Goal: Task Accomplishment & Management: Manage account settings

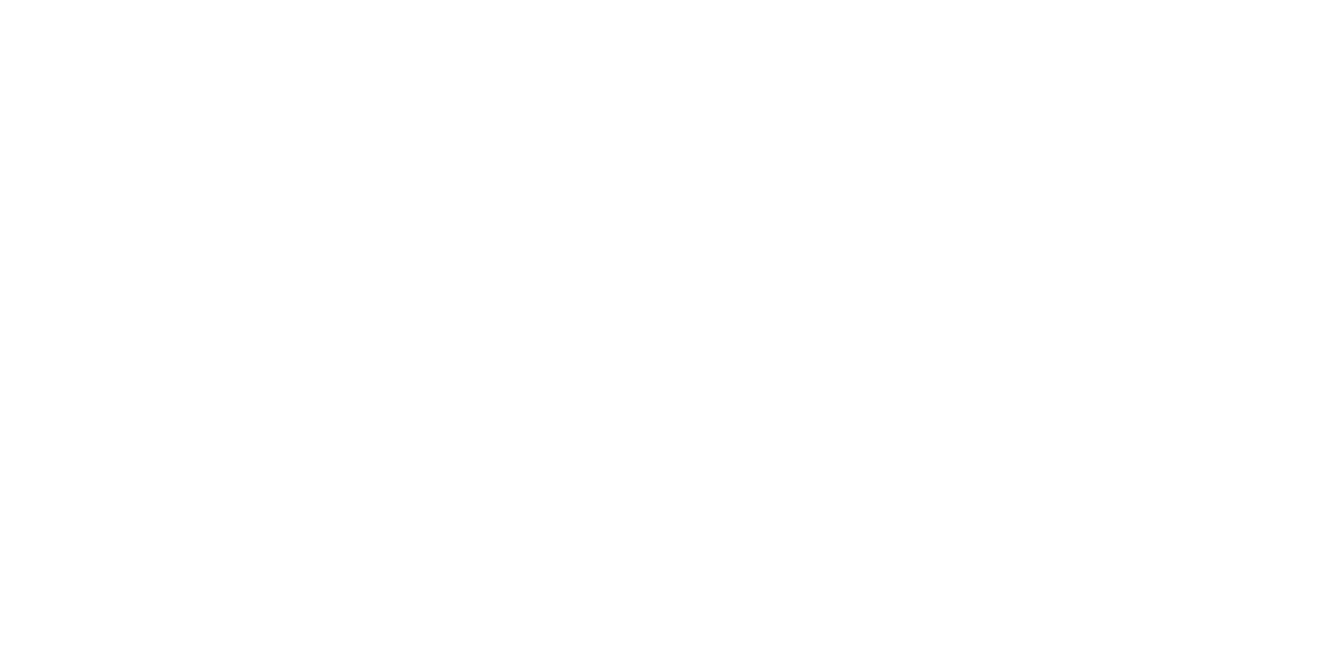
select select
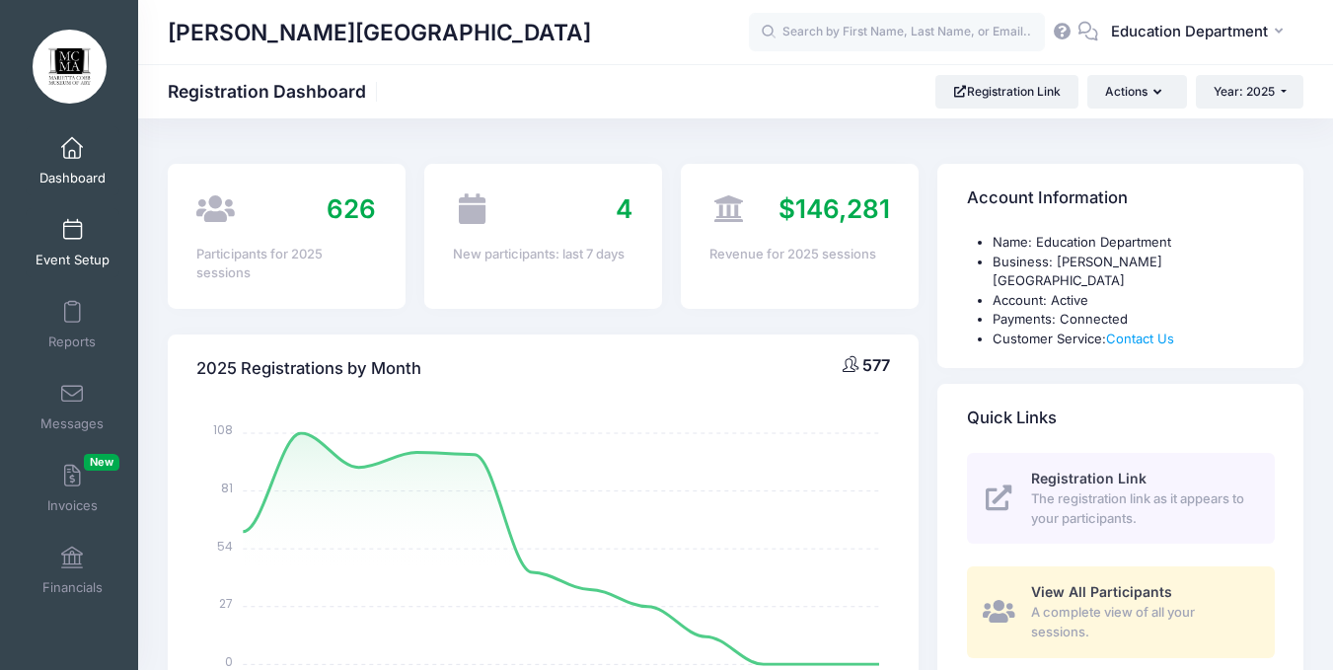
click at [87, 217] on link "Event Setup" at bounding box center [73, 242] width 94 height 69
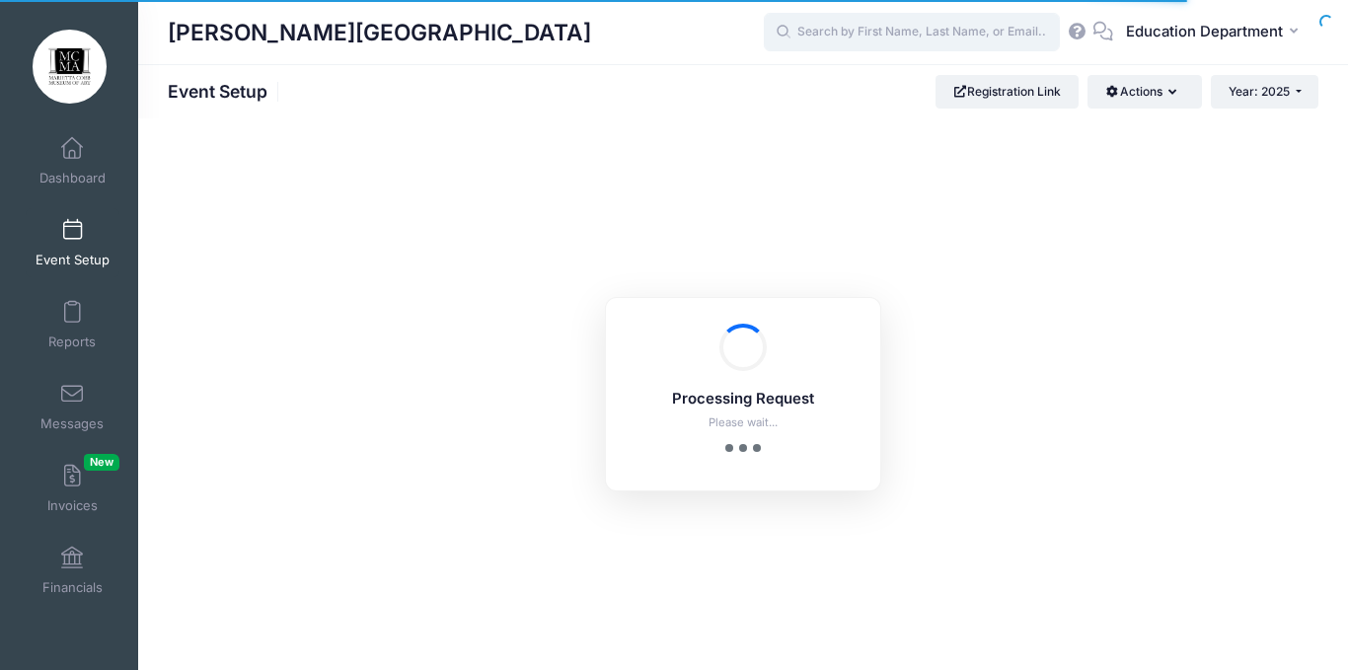
click at [941, 30] on input "text" at bounding box center [912, 32] width 296 height 39
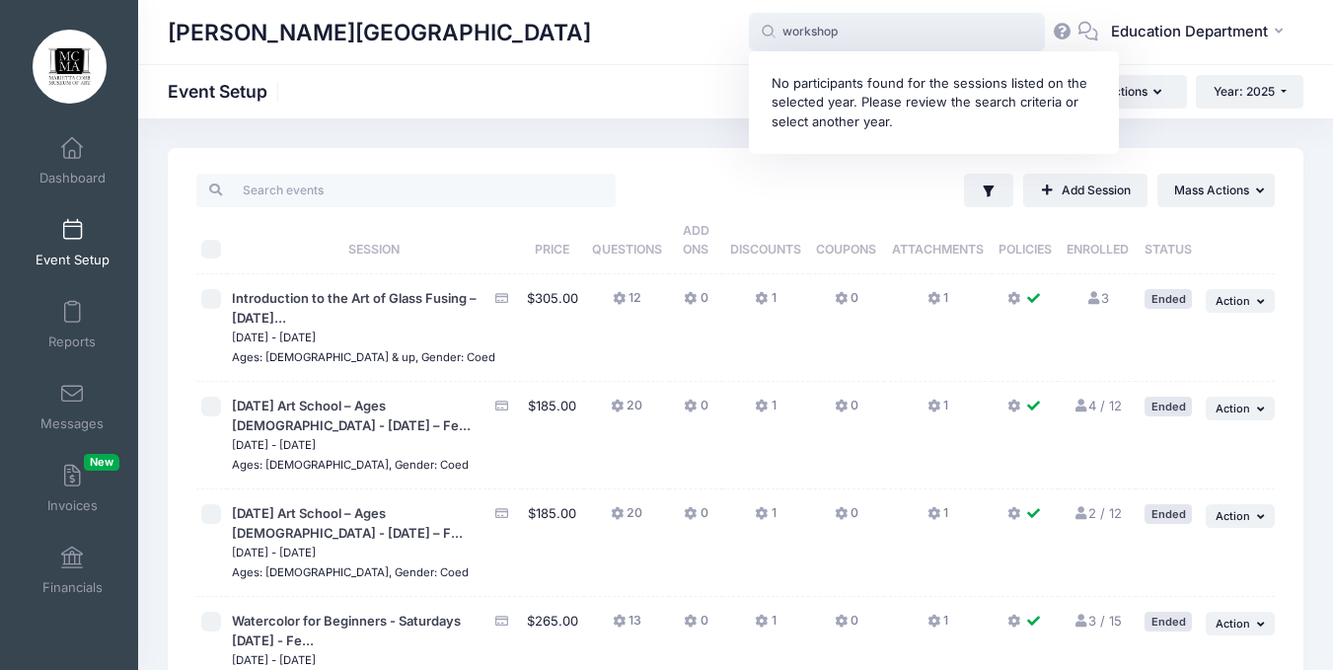
type input "workshop"
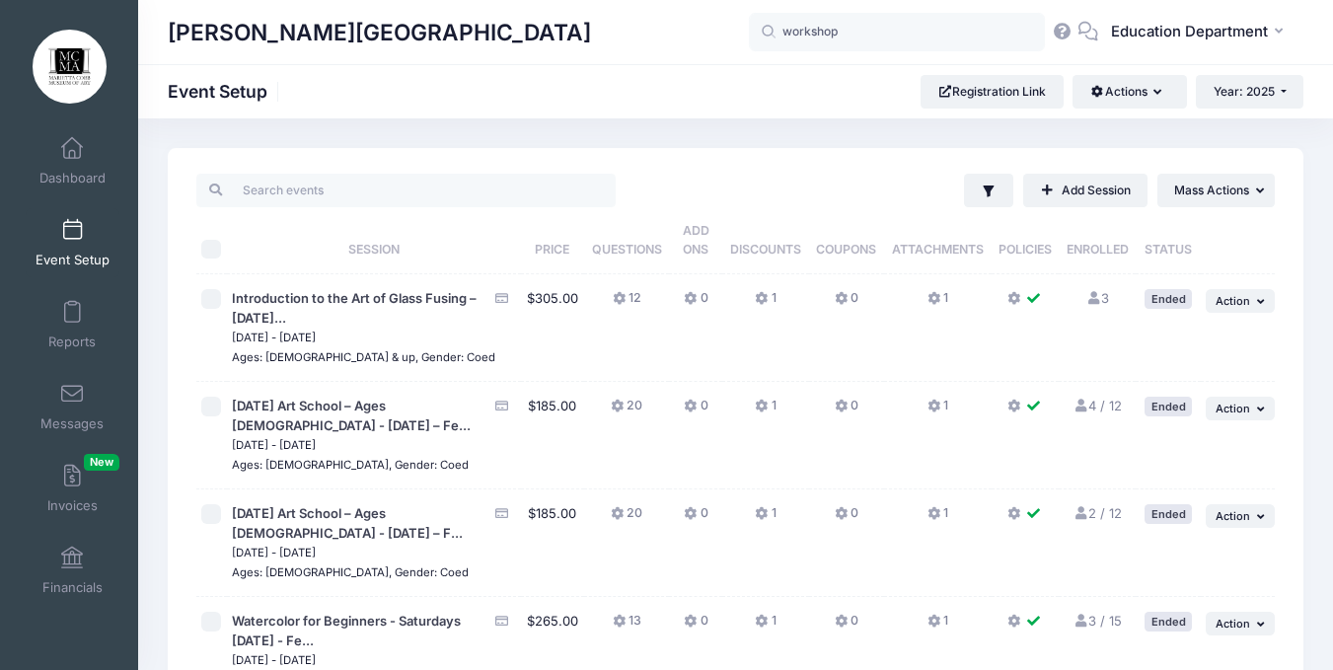
click at [710, 83] on div "Marietta Cobb Museum of Art Event Setup Registration Link Actions Manage Regist…" at bounding box center [735, 92] width 1195 height 34
click at [325, 185] on input "search" at bounding box center [405, 191] width 419 height 34
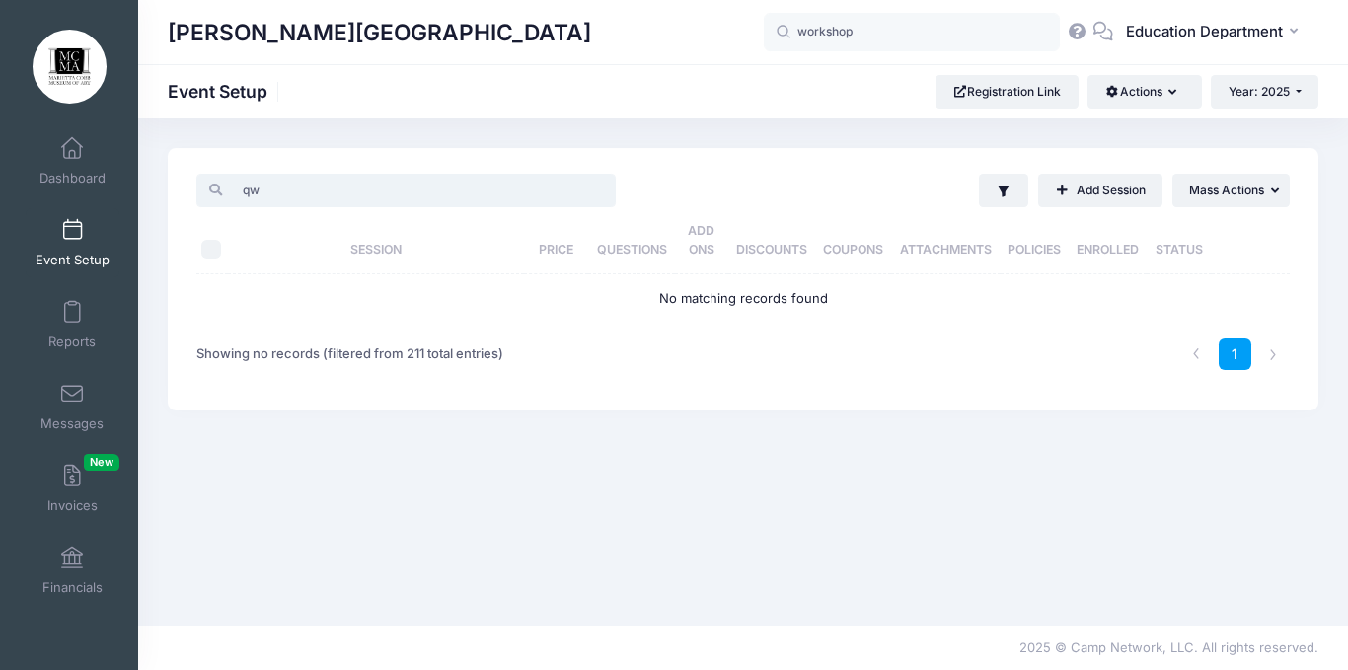
type input "q"
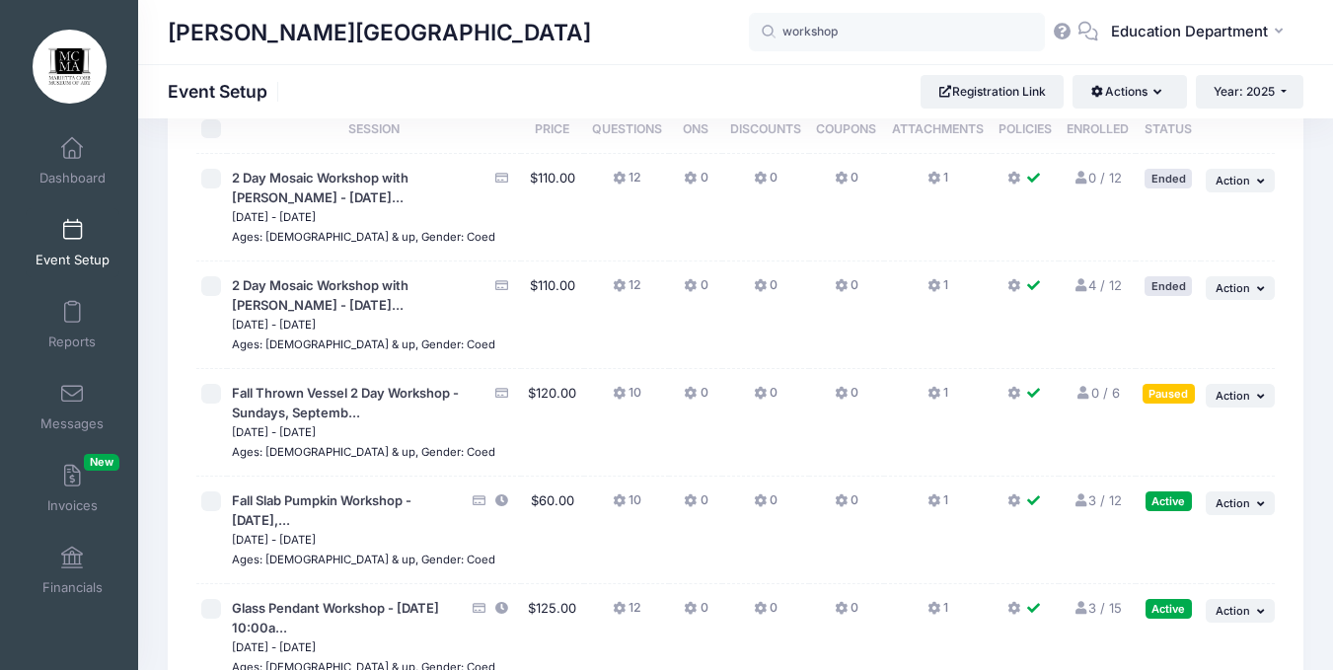
scroll to position [223, 0]
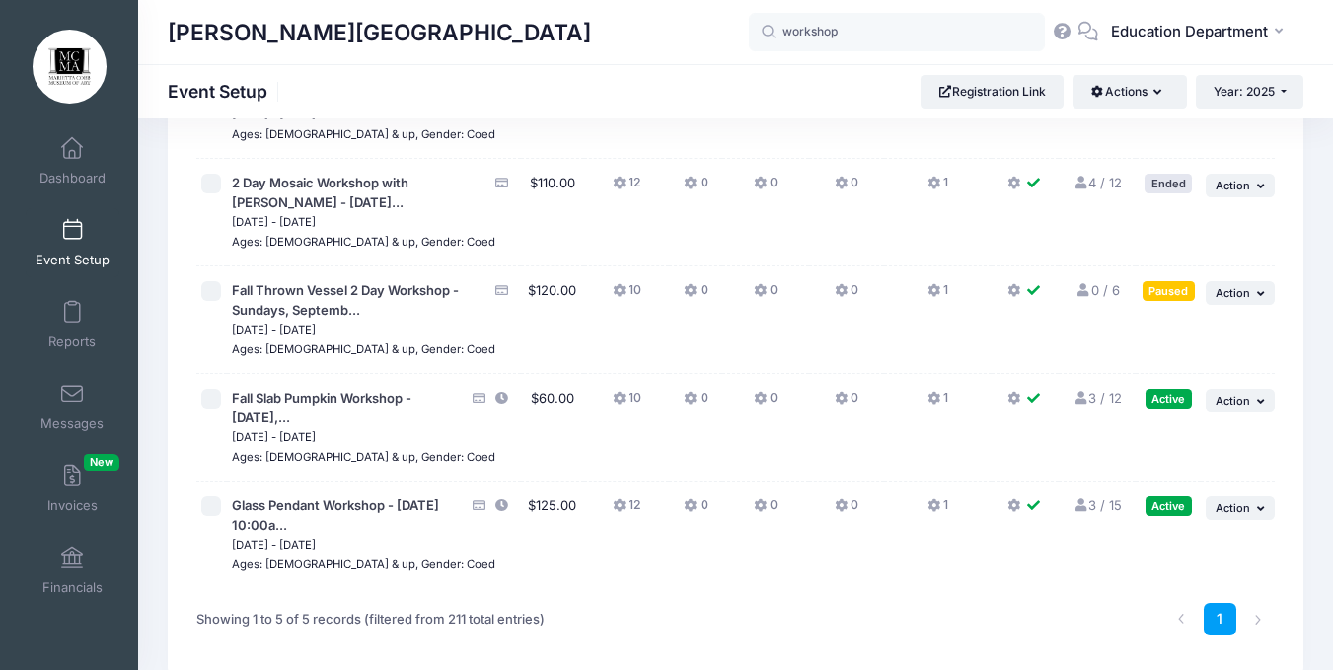
type input "workshop"
click at [1087, 403] on icon at bounding box center [1081, 398] width 16 height 13
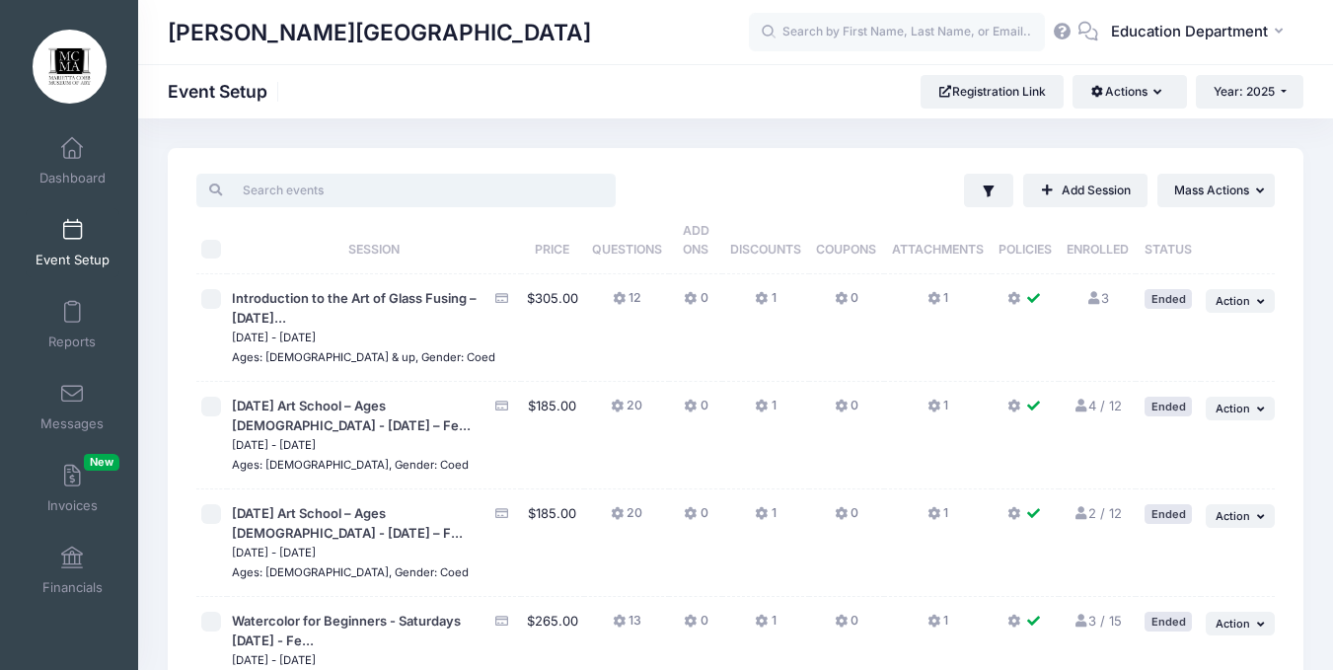
click at [321, 191] on input "search" at bounding box center [405, 191] width 419 height 34
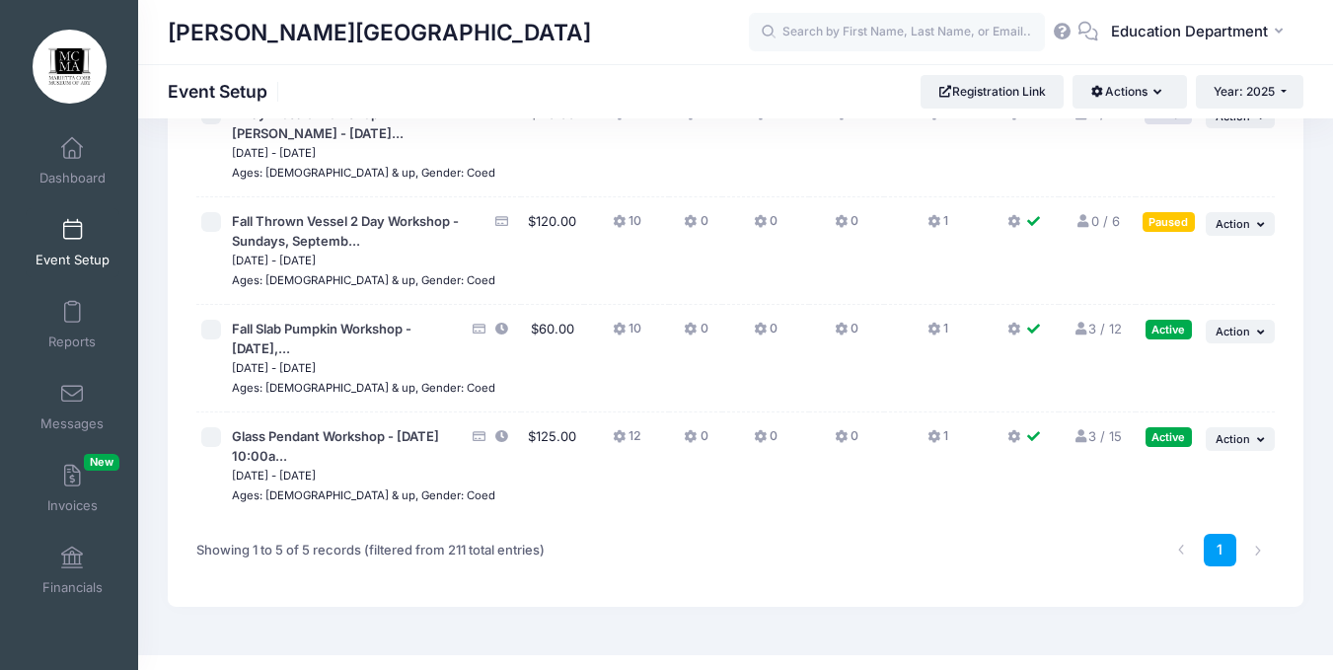
scroll to position [323, 0]
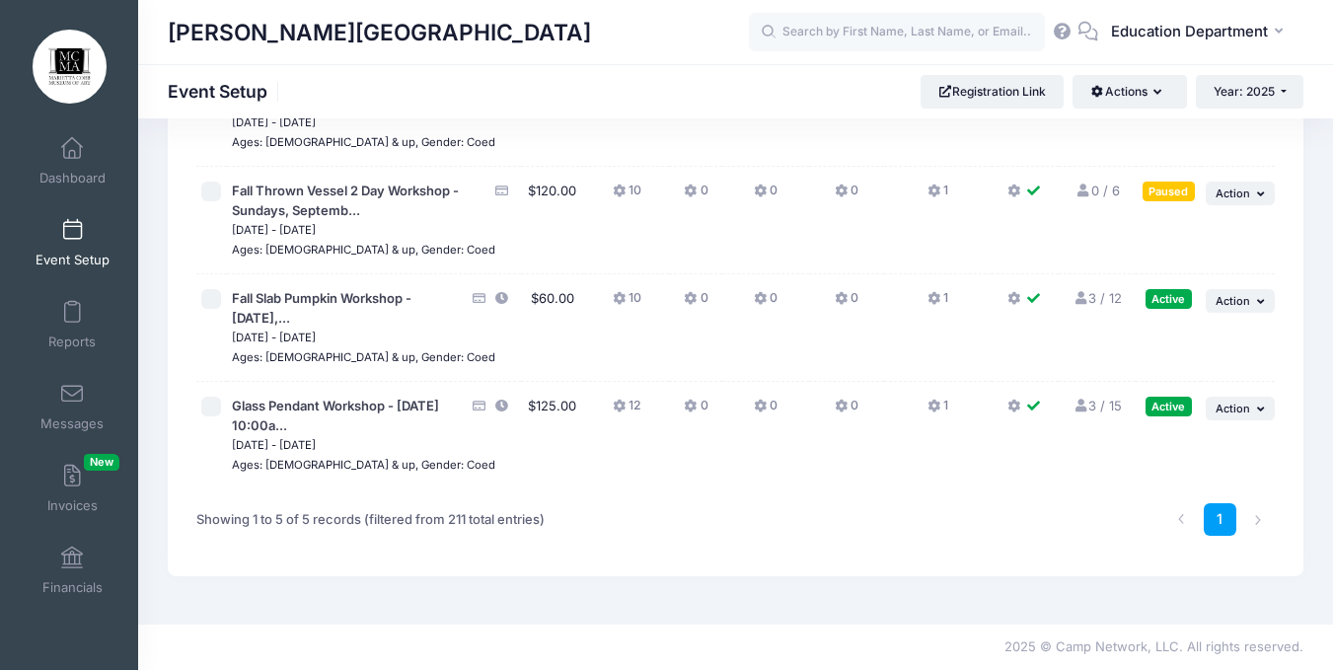
type input "work"
click at [1082, 409] on icon at bounding box center [1081, 406] width 16 height 13
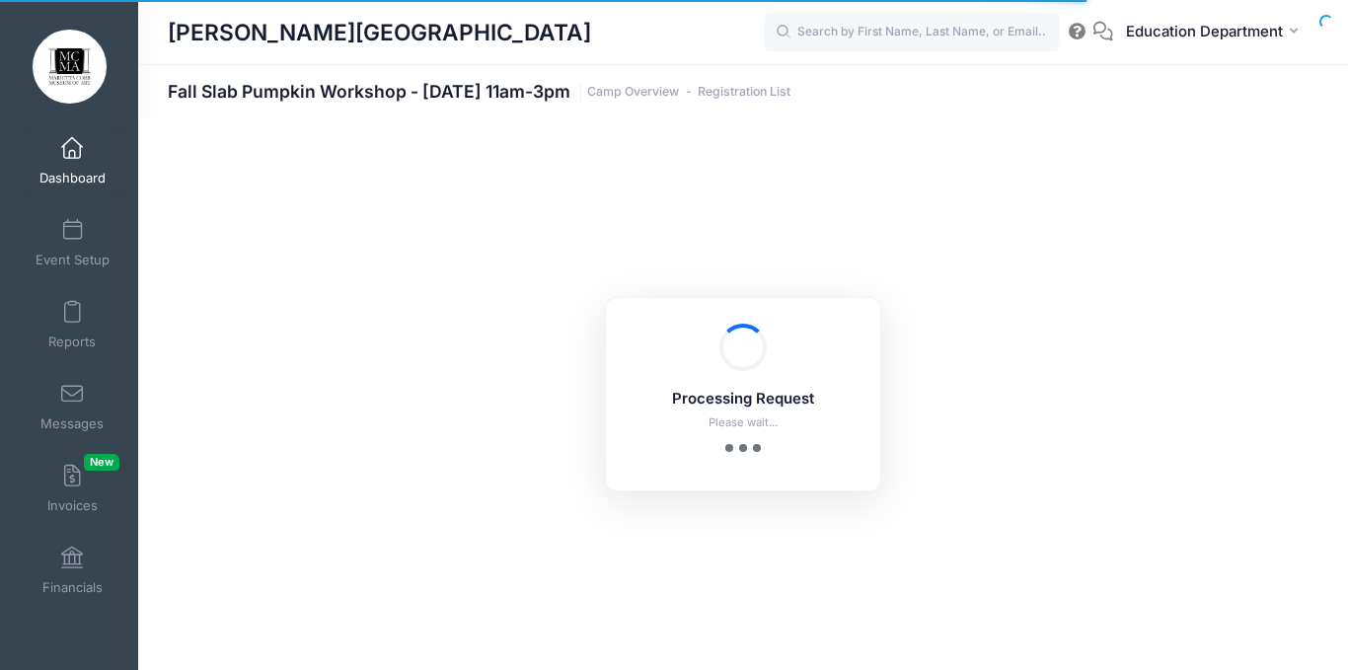
select select "10"
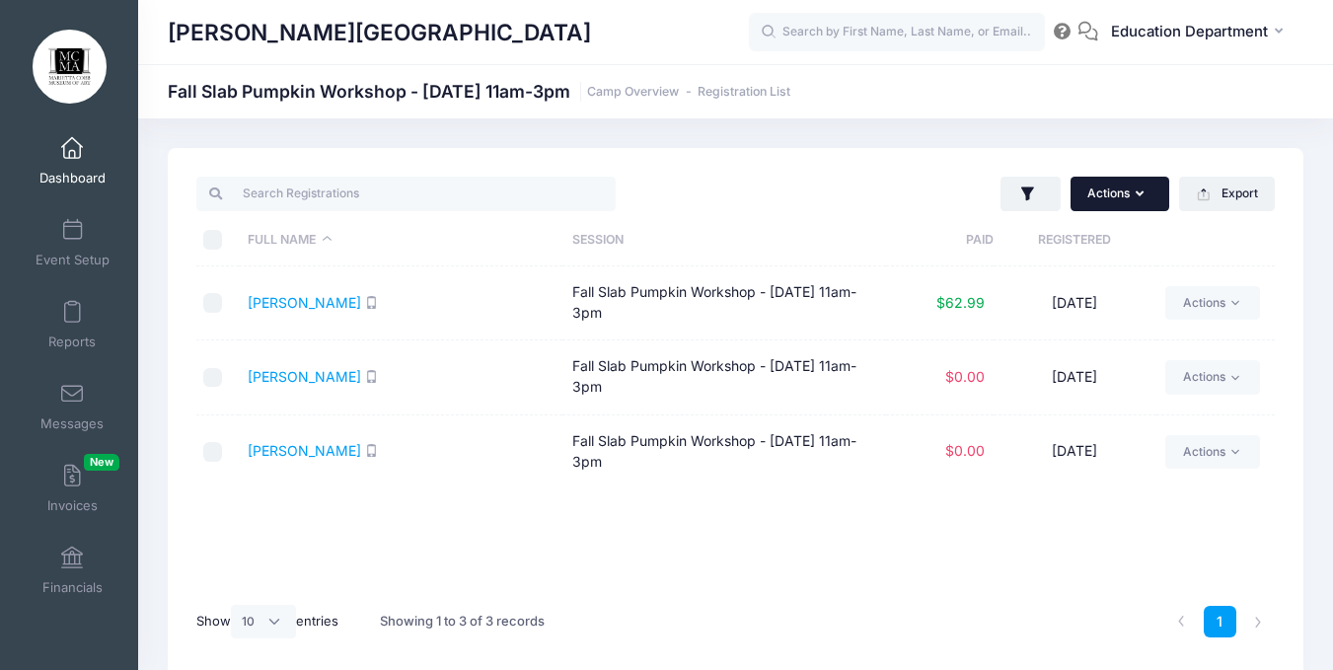
click at [1101, 197] on button "Actions" at bounding box center [1120, 194] width 99 height 34
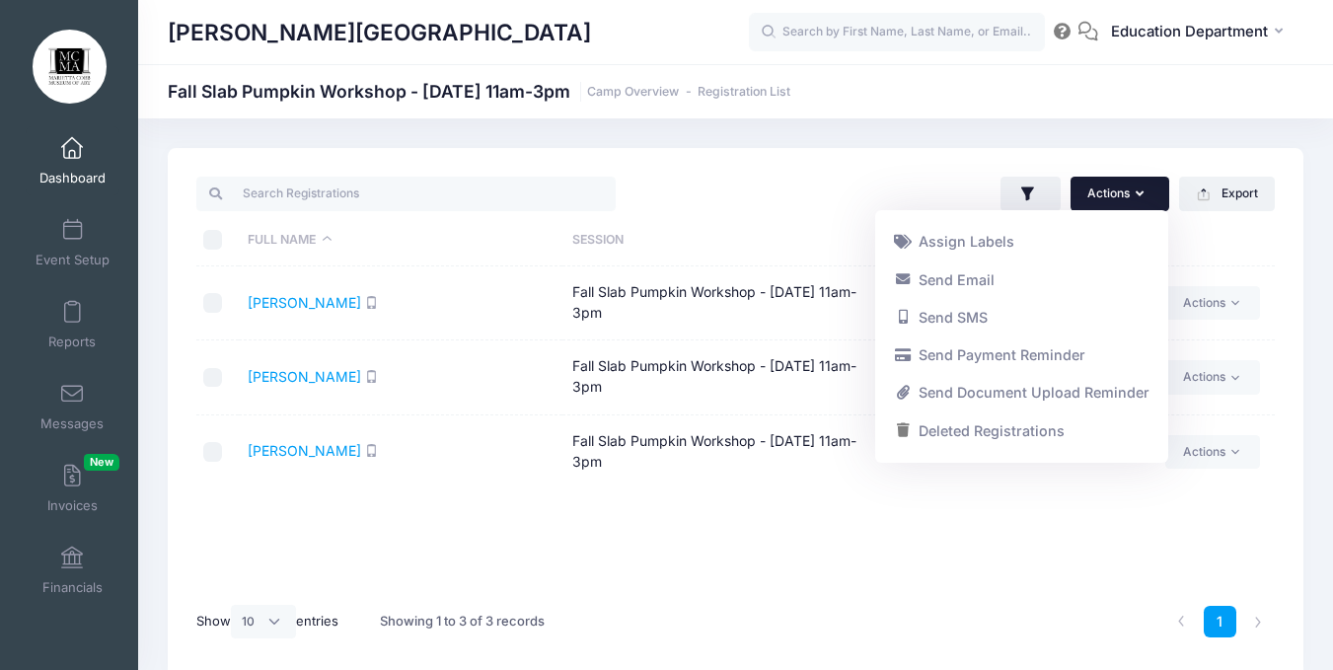
click at [1101, 197] on button "Actions" at bounding box center [1120, 194] width 99 height 34
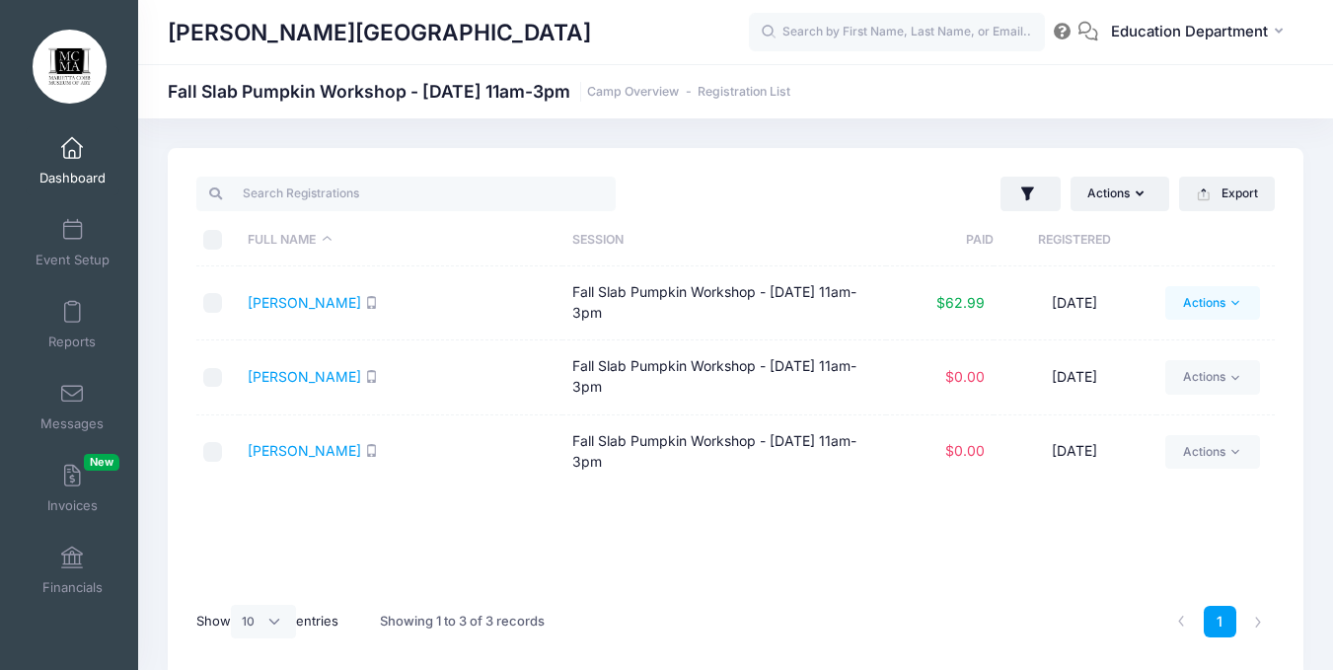
click at [1206, 296] on link "Actions" at bounding box center [1212, 303] width 94 height 34
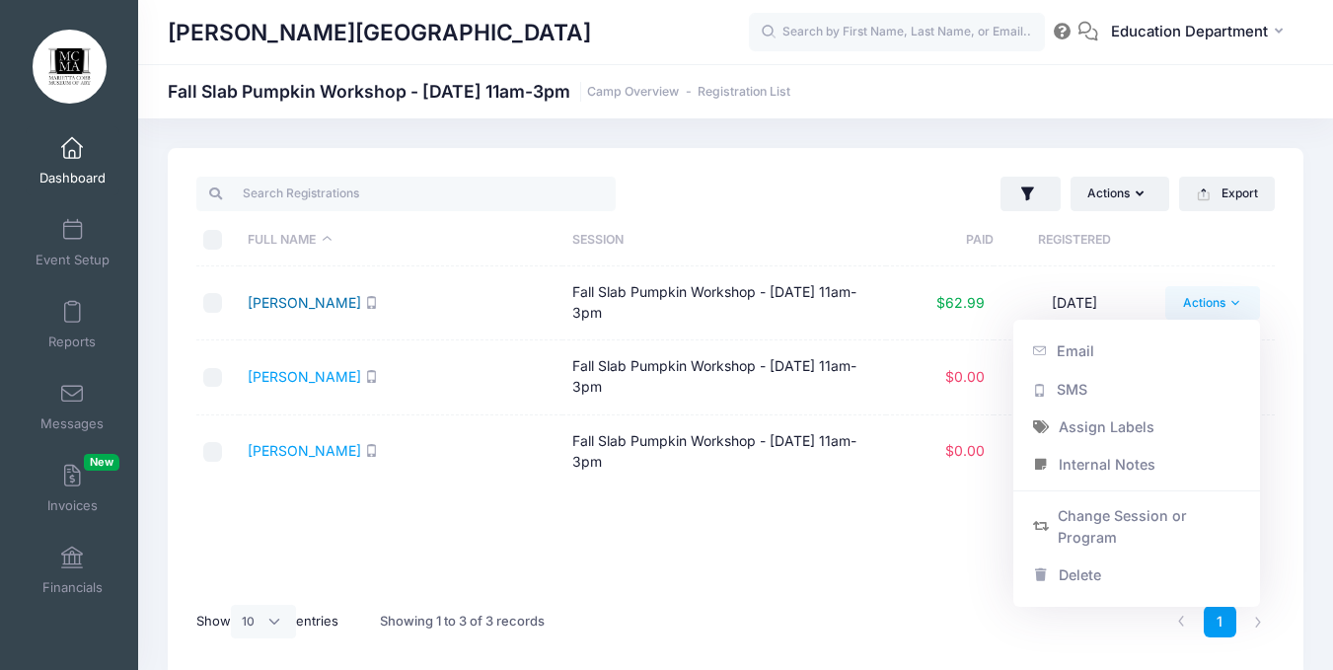
click at [331, 296] on link "[PERSON_NAME]" at bounding box center [304, 302] width 113 height 17
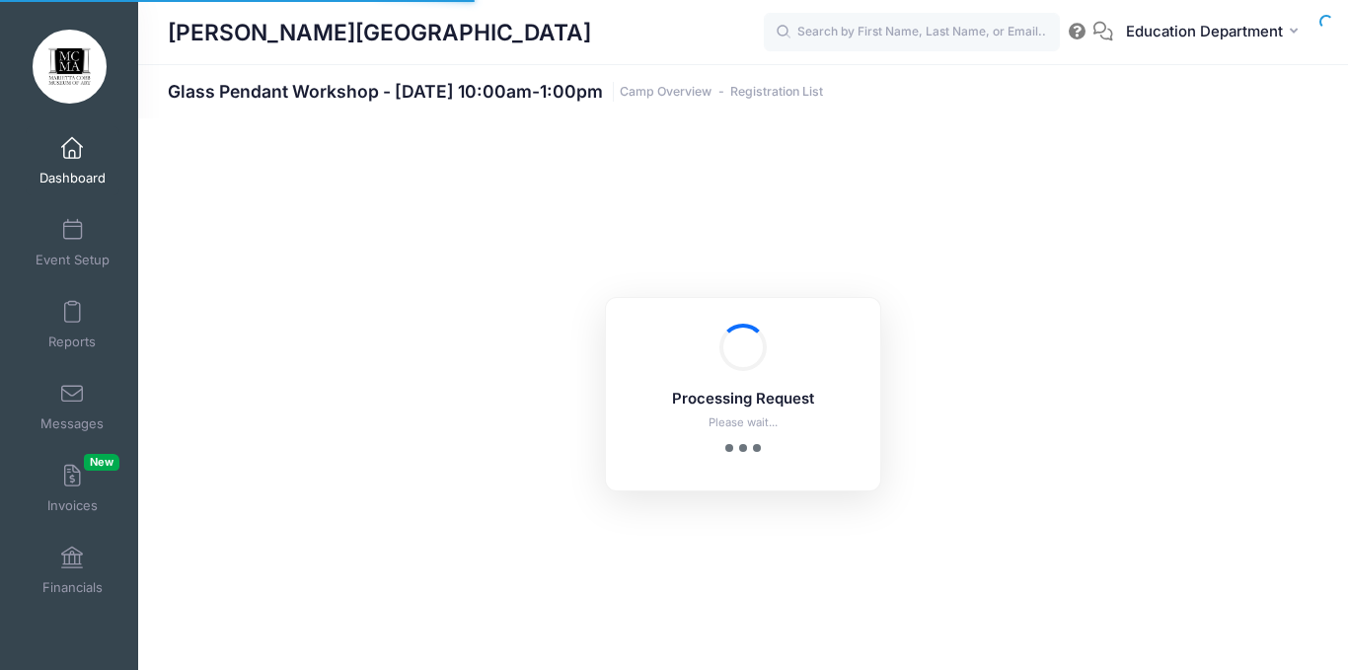
select select "10"
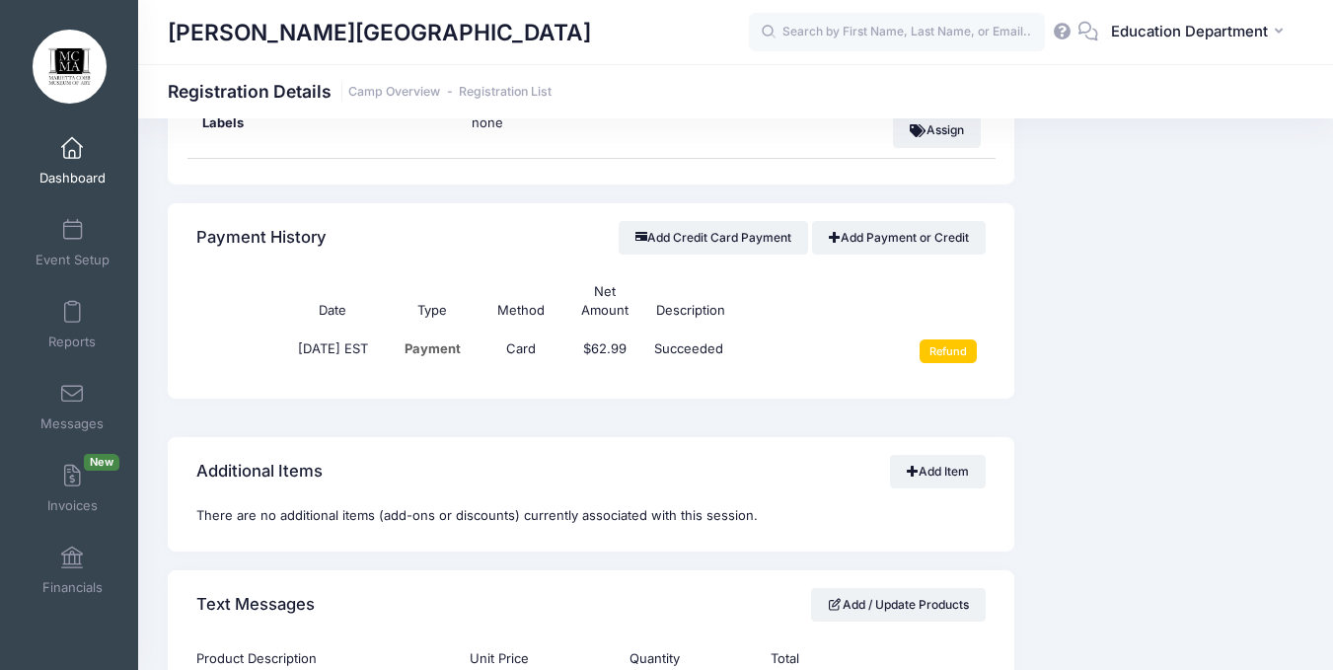
scroll to position [1049, 0]
click at [959, 340] on input "Refund" at bounding box center [949, 349] width 58 height 24
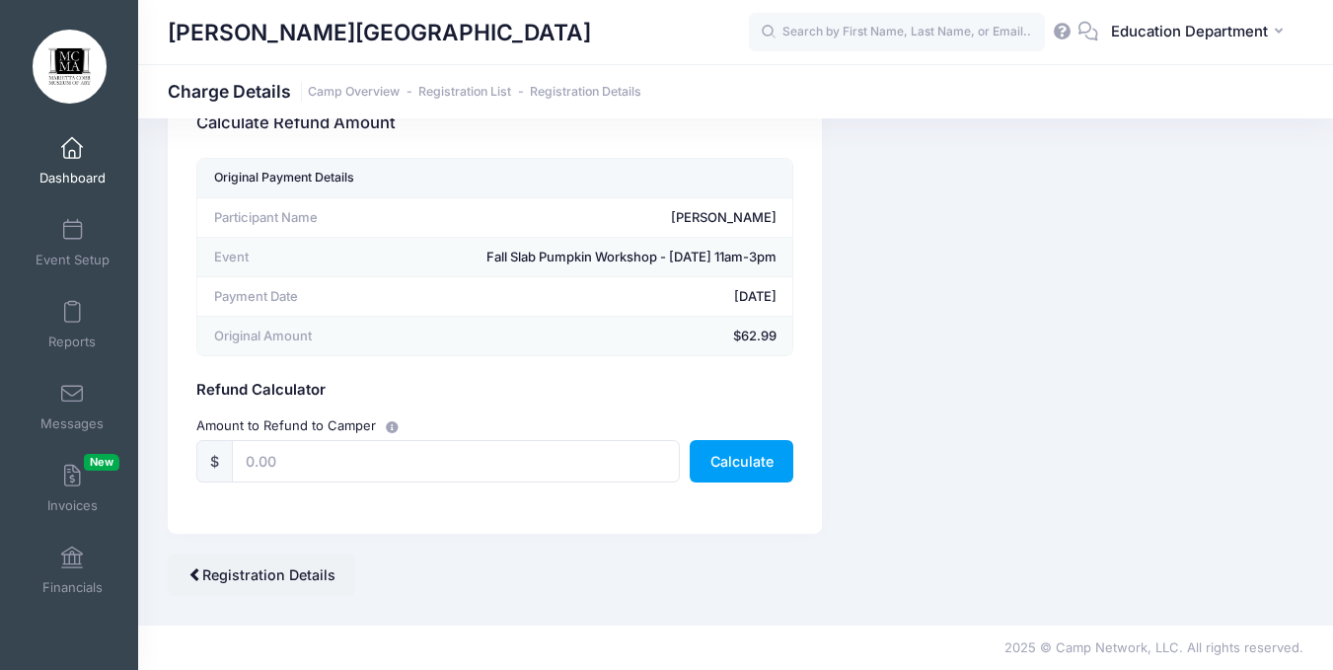
scroll to position [71, 0]
click at [459, 477] on input "text" at bounding box center [456, 461] width 448 height 42
type input "62.99"
click at [739, 483] on button "Calculate" at bounding box center [742, 461] width 104 height 42
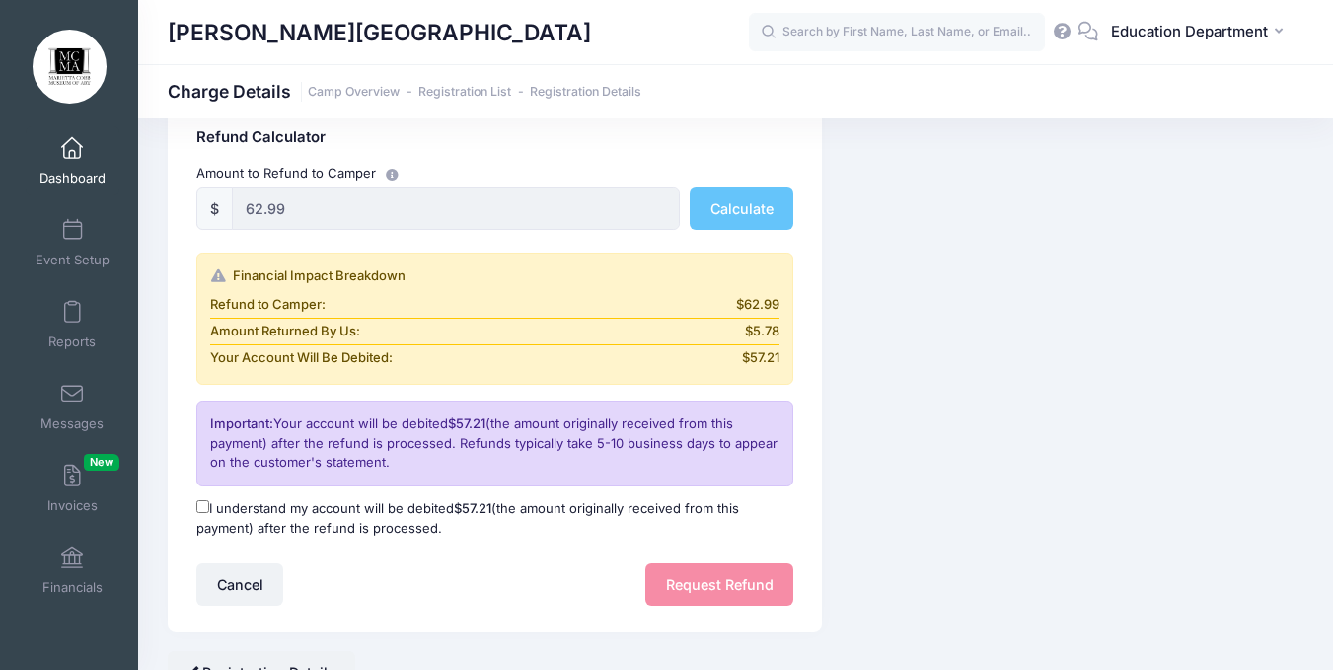
scroll to position [313, 0]
click at [206, 512] on input "I understand my account will be debited $57.21 (the amount originally received …" at bounding box center [202, 505] width 13 height 13
checkbox input "true"
click at [727, 605] on button "Request Refund" at bounding box center [719, 583] width 148 height 42
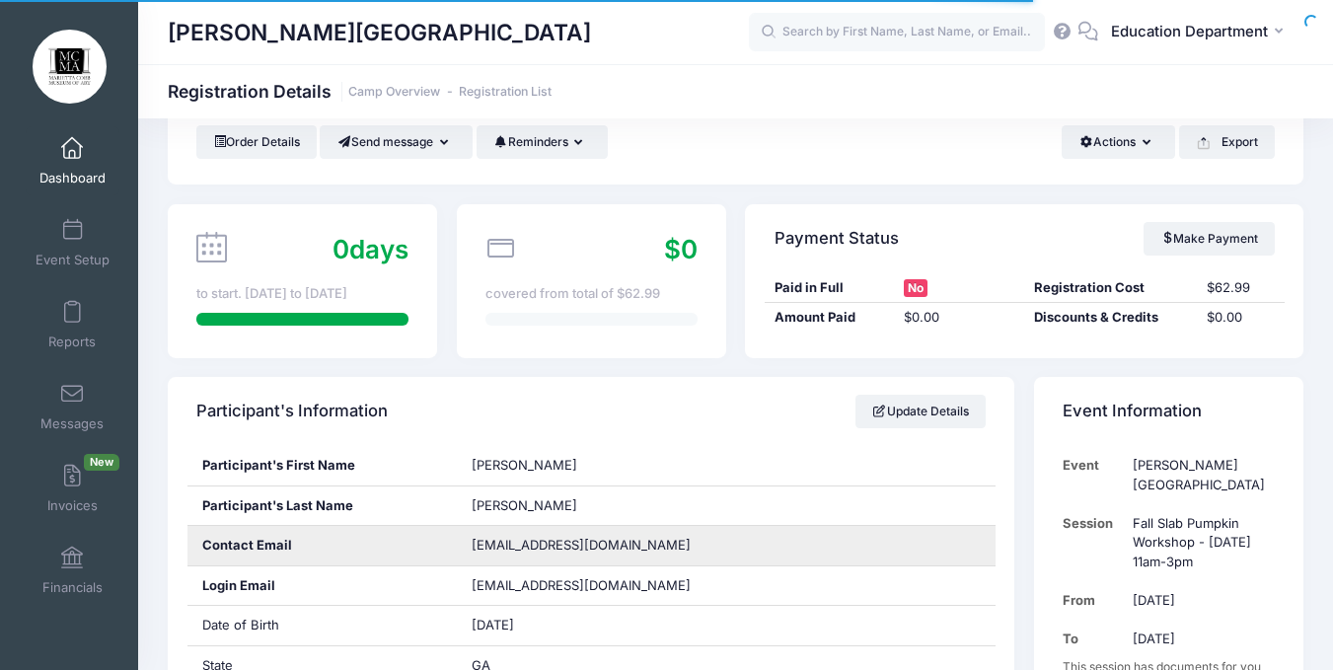
scroll to position [92, 0]
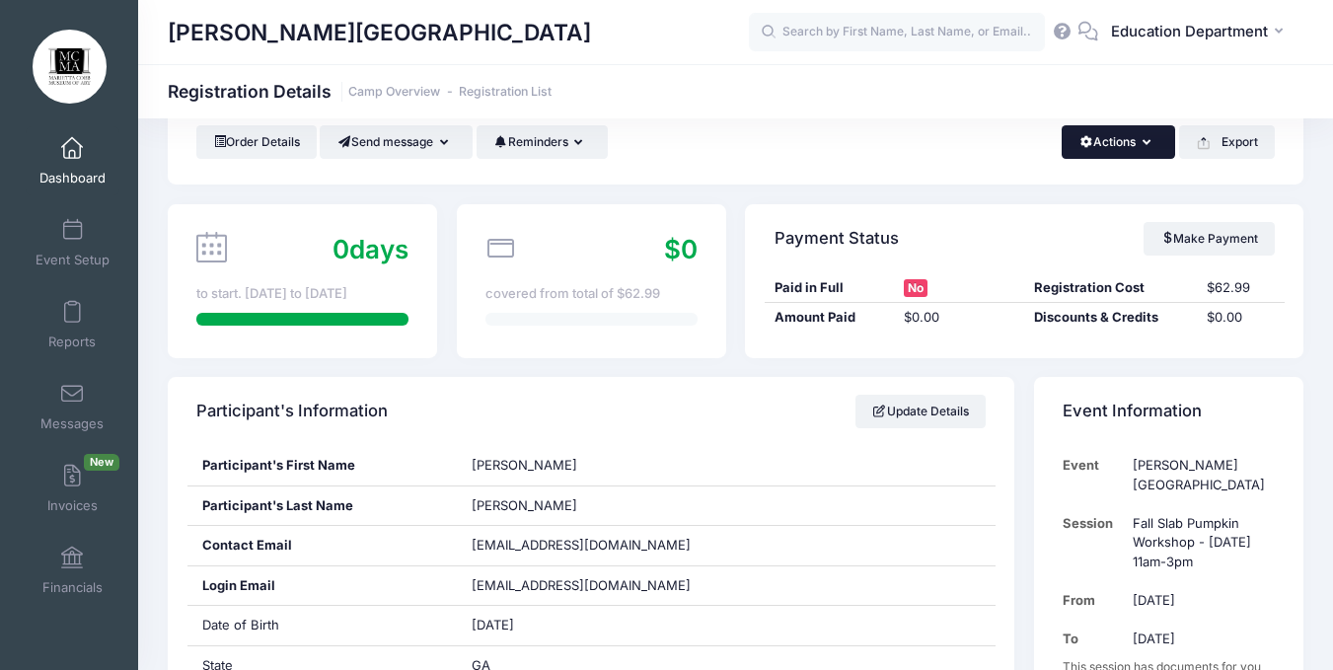
click at [1092, 128] on button "Actions" at bounding box center [1118, 142] width 113 height 34
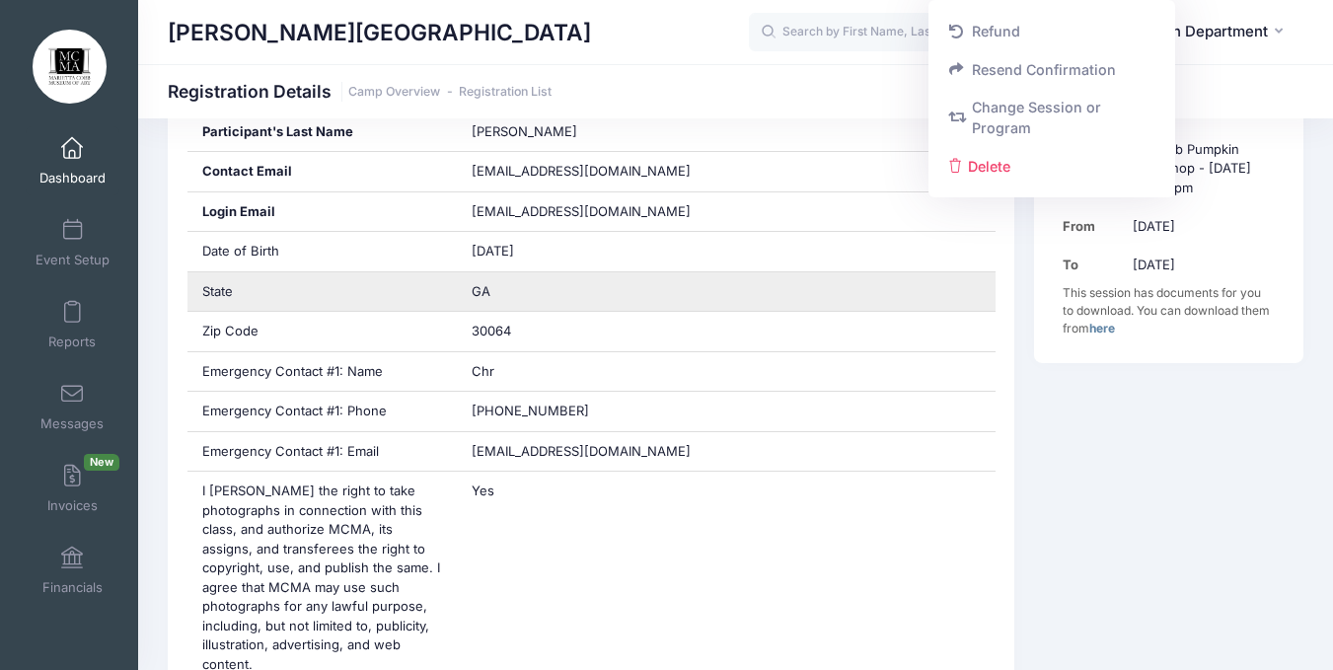
scroll to position [465, 0]
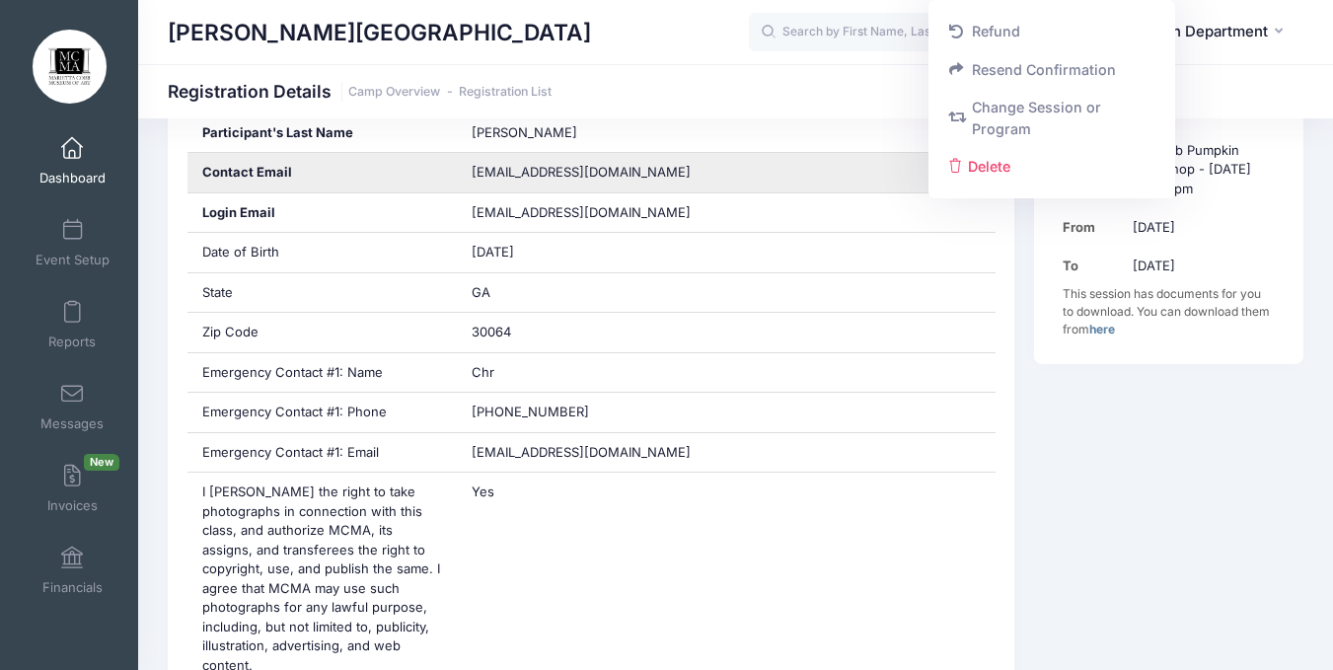
click at [516, 175] on span "[EMAIL_ADDRESS][DOMAIN_NAME]" at bounding box center [581, 172] width 219 height 16
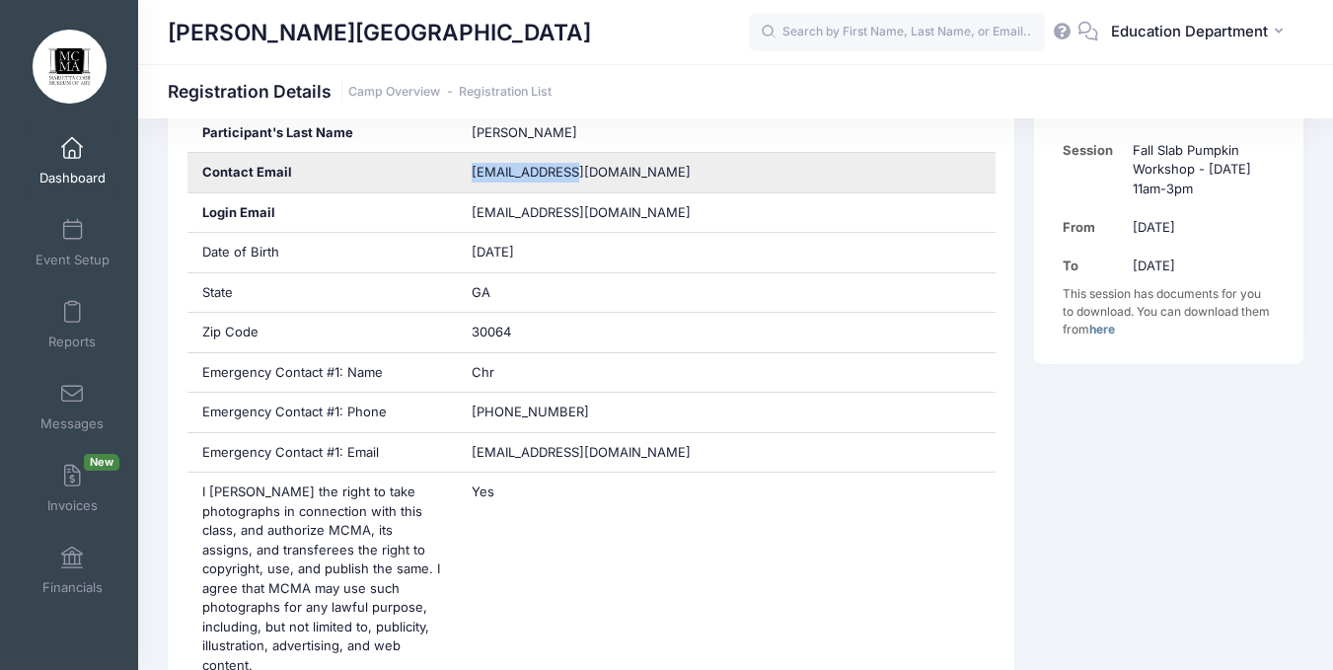
click at [516, 175] on span "[EMAIL_ADDRESS][DOMAIN_NAME]" at bounding box center [581, 172] width 219 height 16
copy div "[EMAIL_ADDRESS][DOMAIN_NAME]"
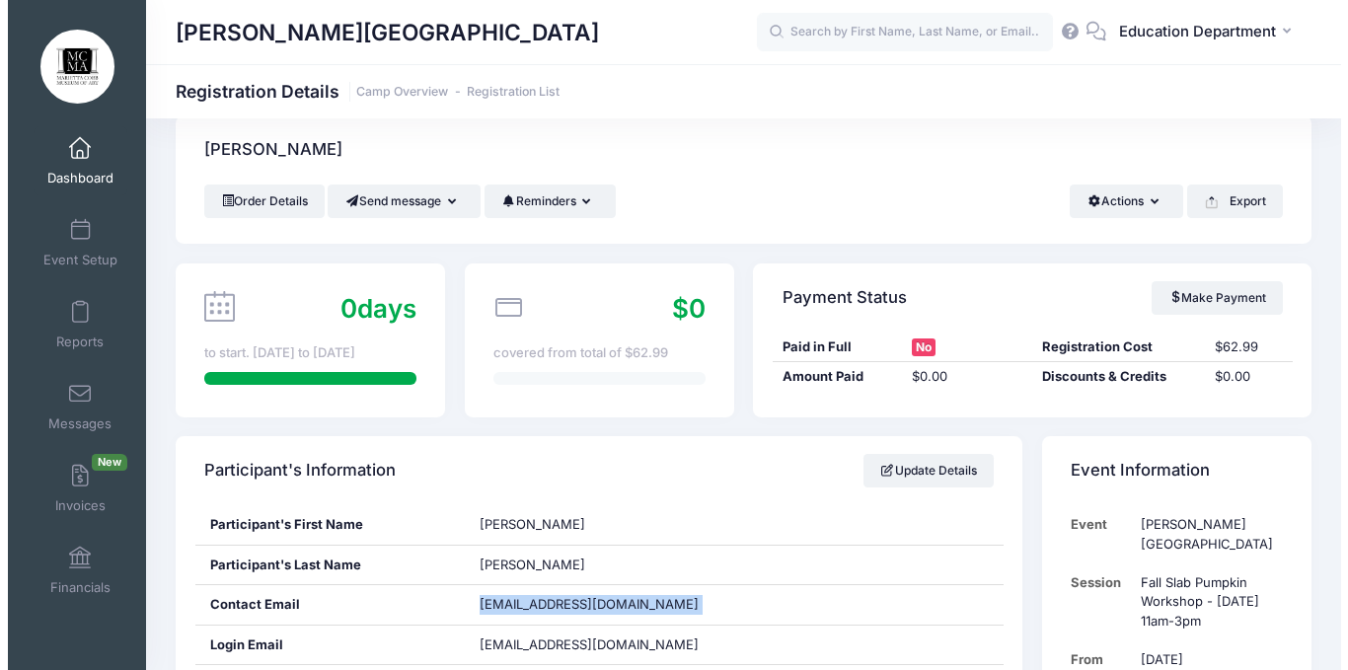
scroll to position [0, 0]
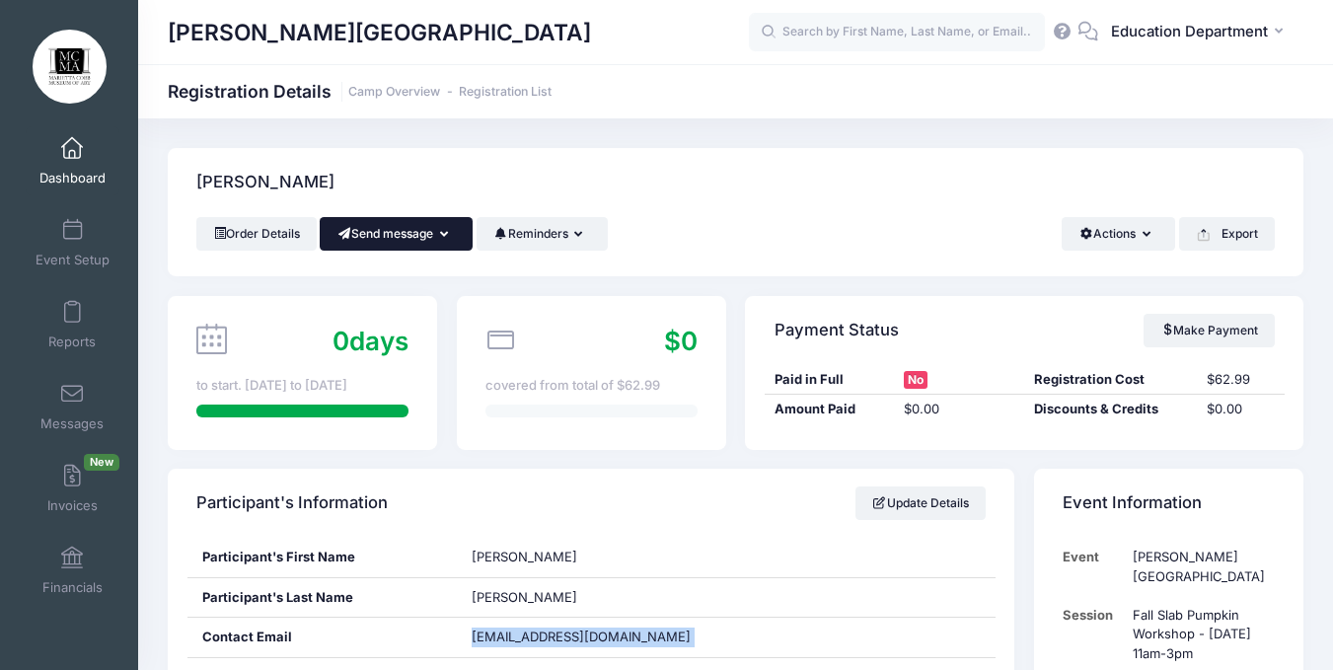
click at [444, 249] on button "Send message" at bounding box center [396, 234] width 153 height 34
click at [442, 330] on link "Send SMS" at bounding box center [410, 319] width 119 height 37
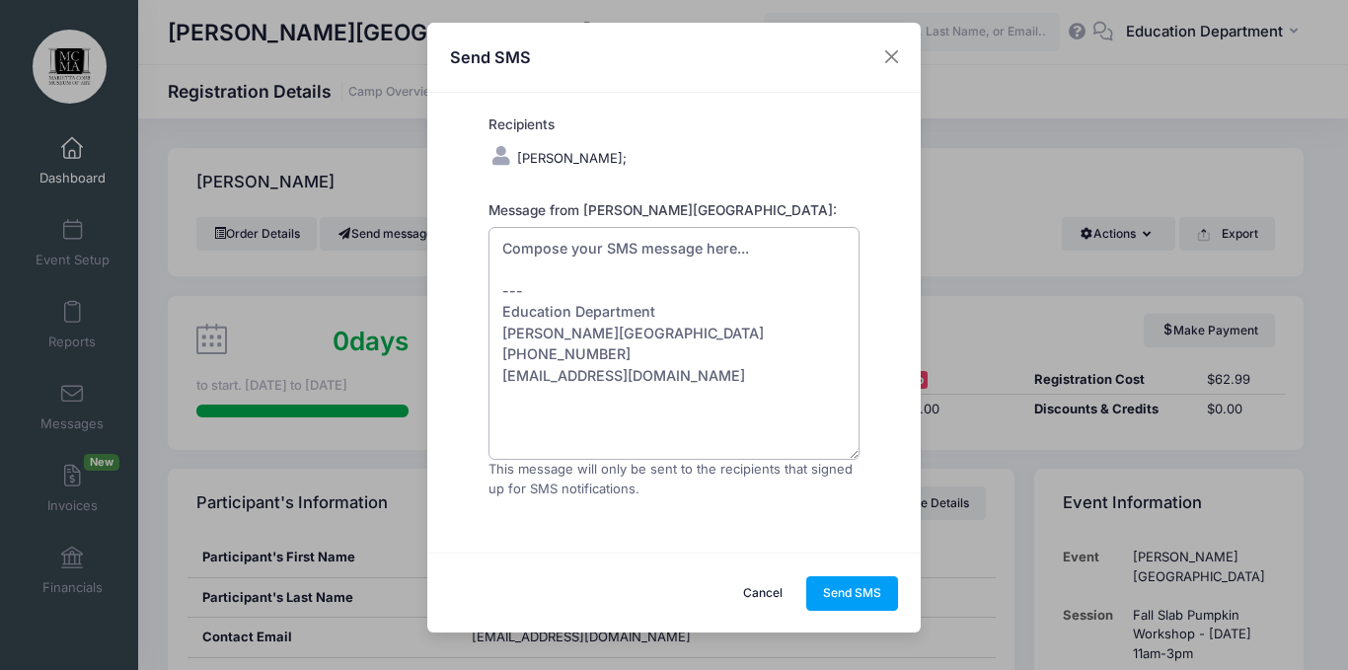
click at [575, 248] on textarea "Compose your SMS message here... --- Education Department [PERSON_NAME][GEOGRAP…" at bounding box center [673, 343] width 371 height 233
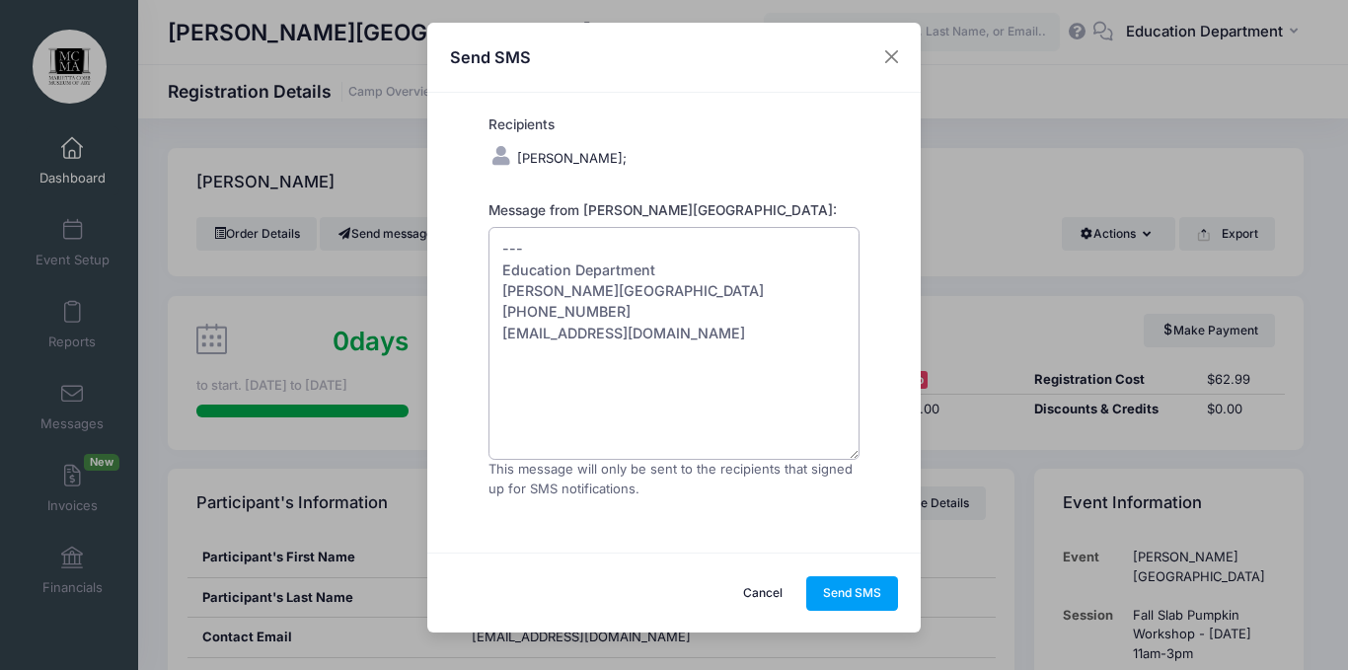
paste textarea "Unfortunately, our Fall Slab Pumpkin Workshop, scheduled for [DATE], is cancell…"
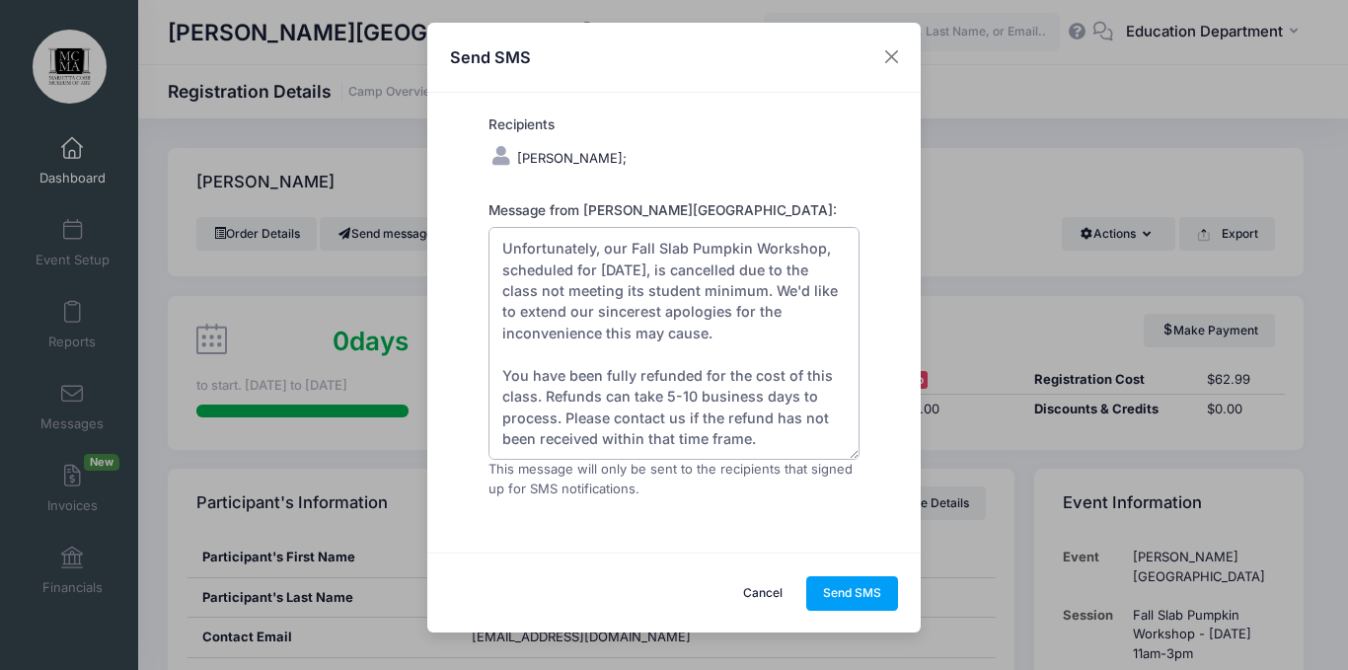
click at [502, 251] on textarea "Unfortunately, our Fall Slab Pumpkin Workshop, scheduled for [DATE], is cancell…" at bounding box center [673, 343] width 371 height 233
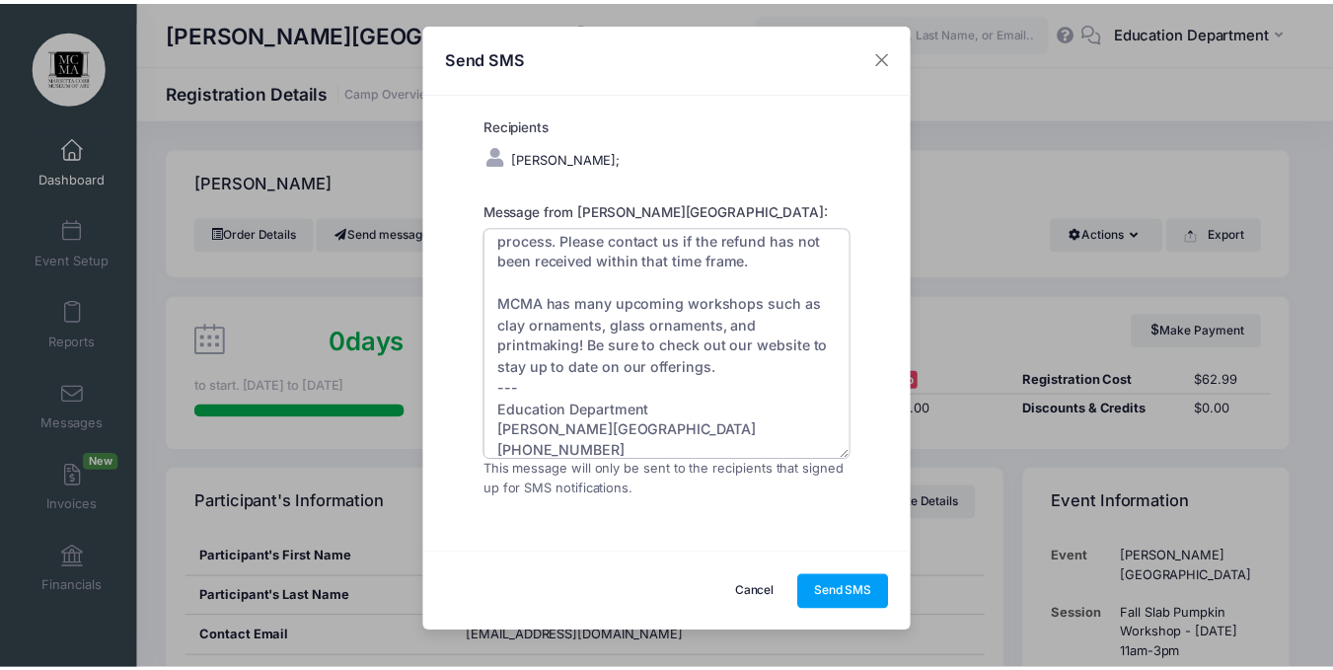
scroll to position [254, 0]
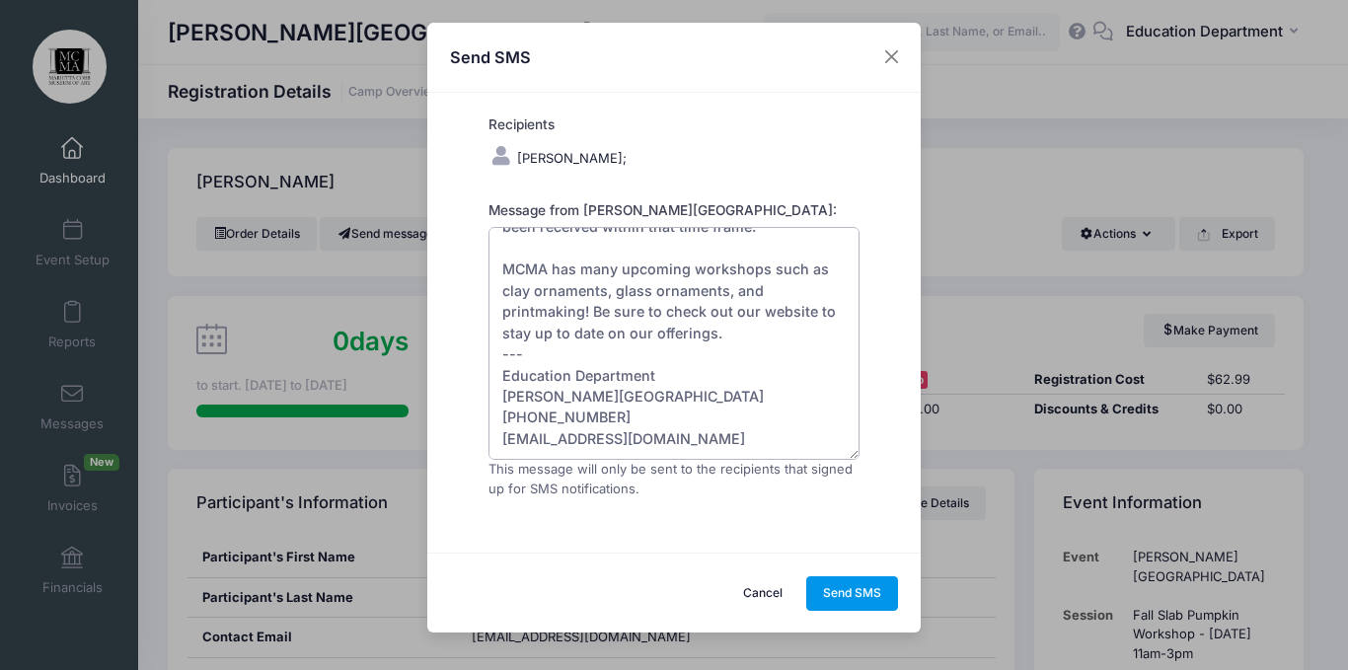
type textarea "Good Afternoon, Unfortunately, our Fall Slab Pumpkin Workshop, scheduled for [D…"
click at [853, 589] on button "Send SMS" at bounding box center [852, 593] width 93 height 34
